Goal: Information Seeking & Learning: Find specific fact

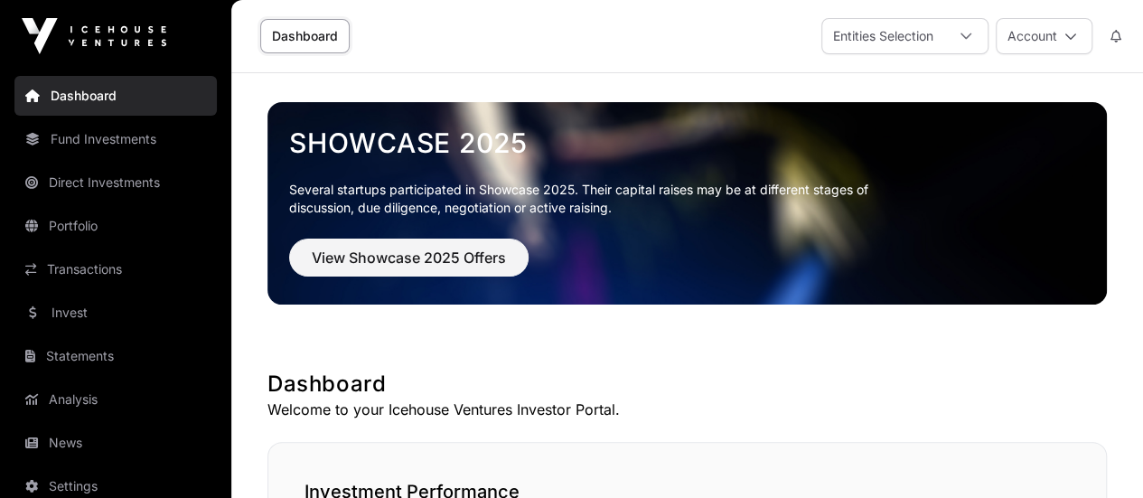
click at [101, 226] on link "Portfolio" at bounding box center [115, 226] width 202 height 40
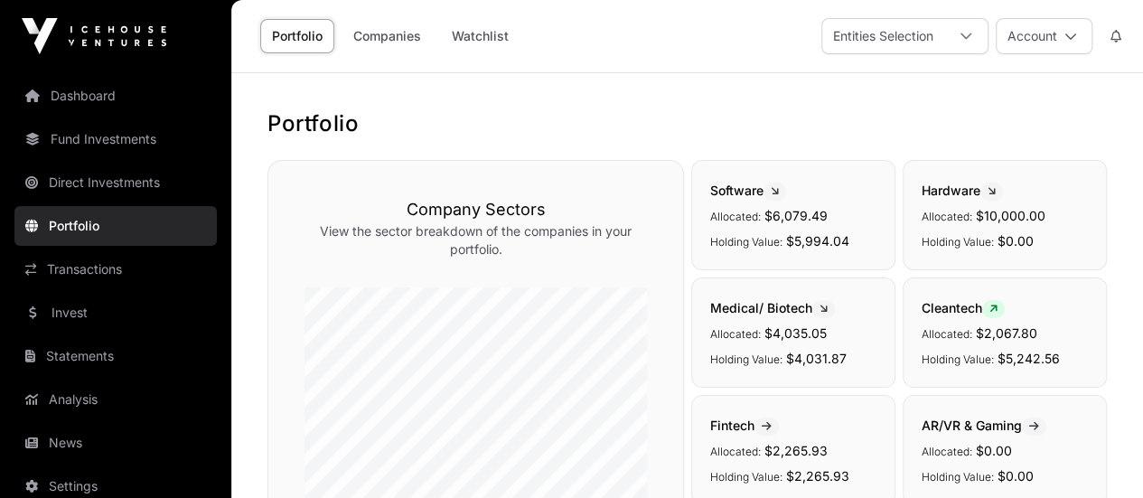
click at [120, 178] on link "Direct Investments" at bounding box center [115, 183] width 202 height 40
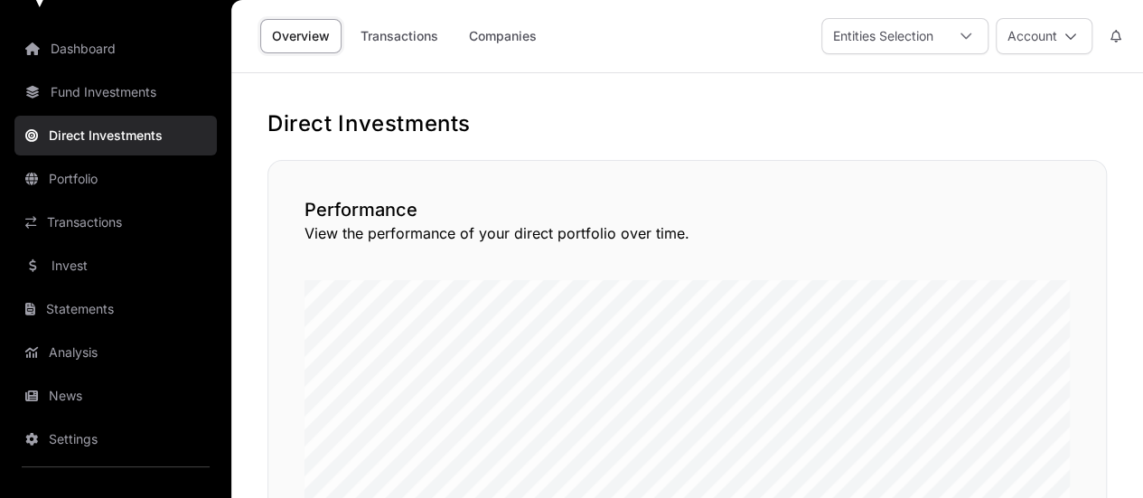
click at [493, 33] on link "Companies" at bounding box center [502, 36] width 91 height 34
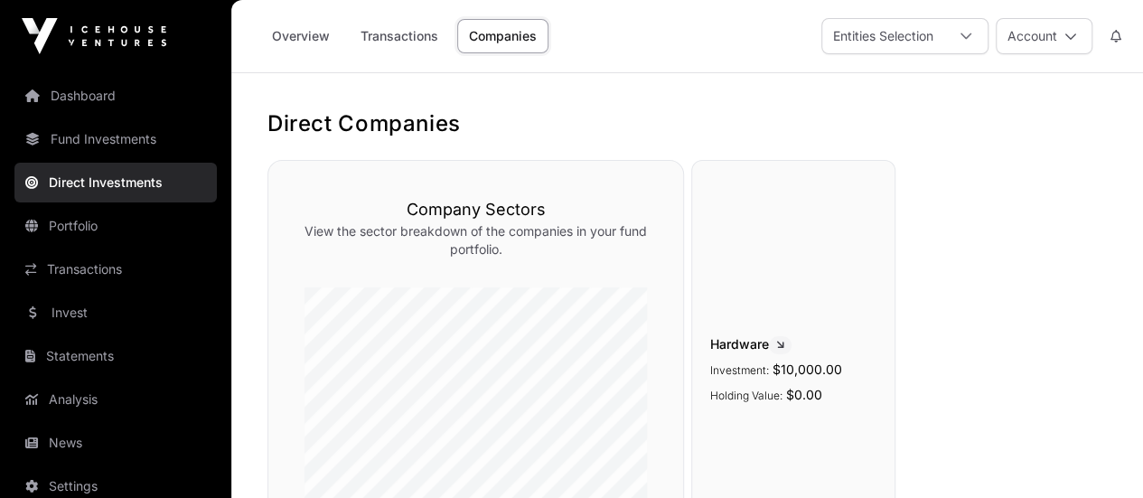
click at [308, 37] on link "Overview" at bounding box center [300, 36] width 81 height 34
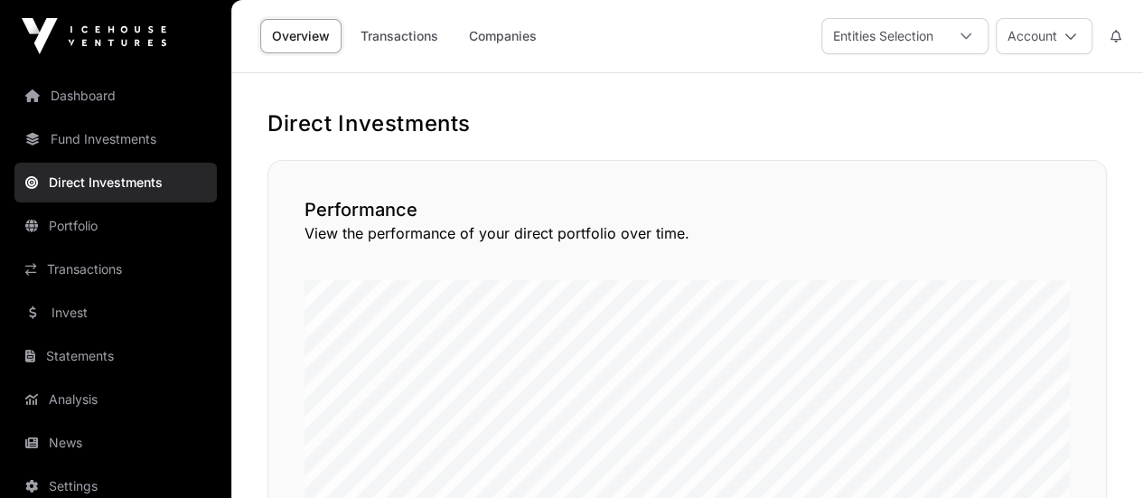
click at [103, 267] on link "Transactions" at bounding box center [115, 269] width 202 height 40
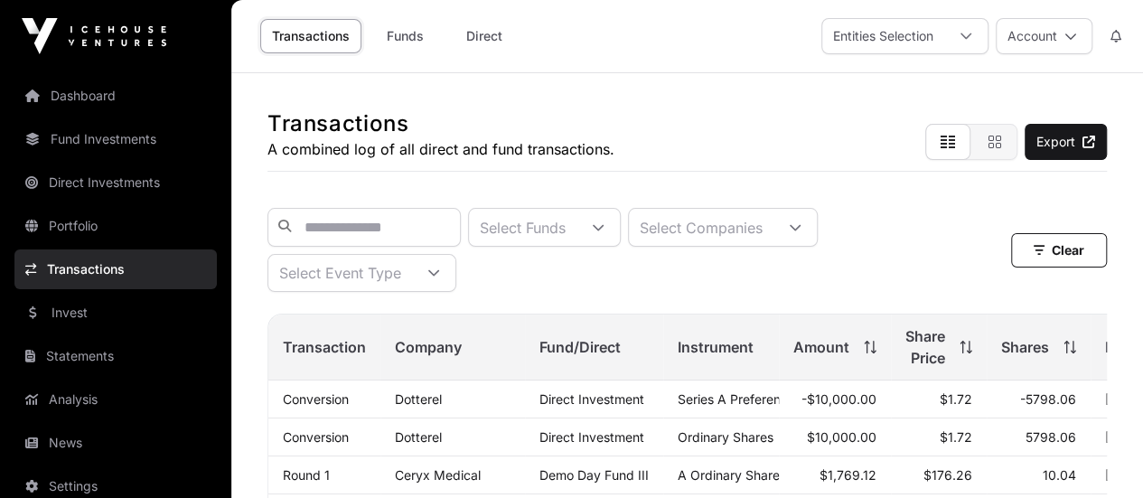
click at [965, 35] on icon at bounding box center [966, 36] width 13 height 13
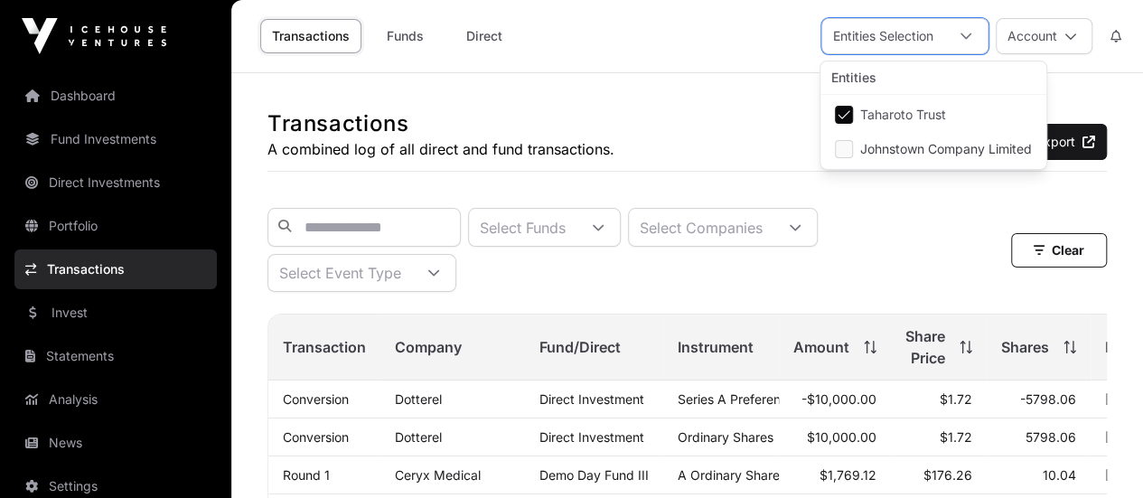
scroll to position [18, 11]
click at [931, 146] on span "Johnstown Company Limited" at bounding box center [946, 149] width 172 height 13
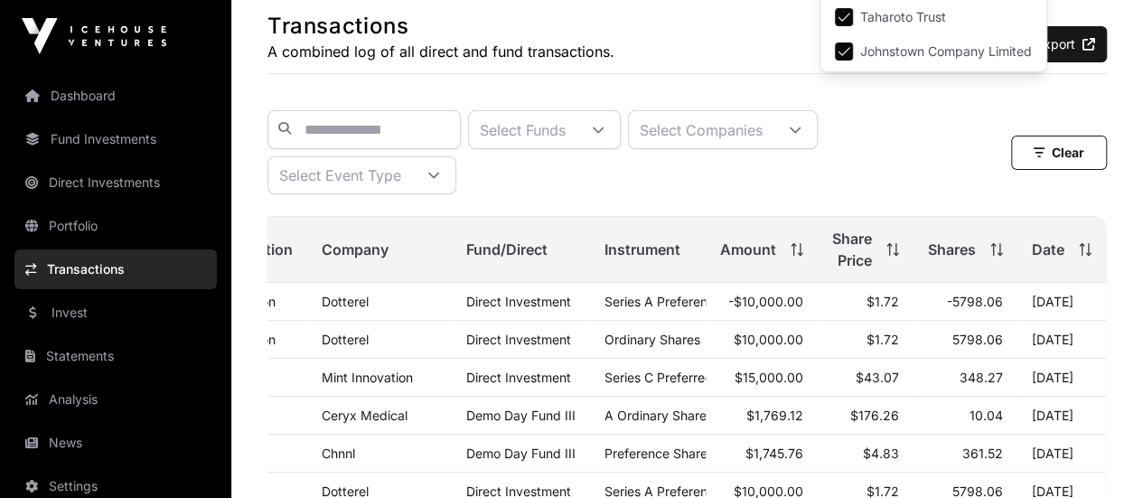
scroll to position [188, 0]
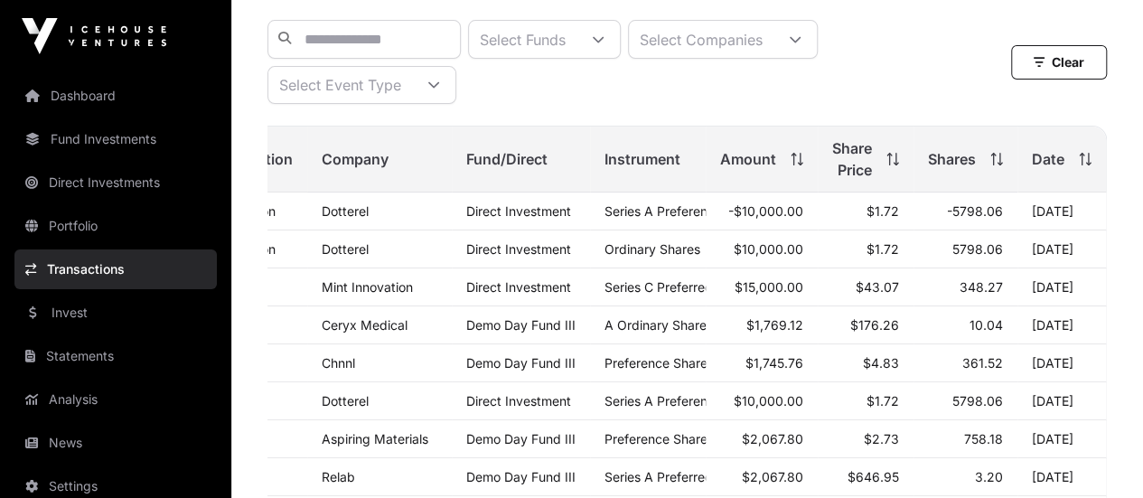
drag, startPoint x: 291, startPoint y: 308, endPoint x: 1097, endPoint y: 309, distance: 806.0
click at [1097, 306] on tr "Round 5 Mint Innovation Direct Investment Series C Preferred Share $15,000.00 $…" at bounding box center [650, 287] width 911 height 38
copy tr "Mint Innovation Direct Investment Series C Preferred Share $15,000.00 $43.07 34…"
